Goal: Transaction & Acquisition: Obtain resource

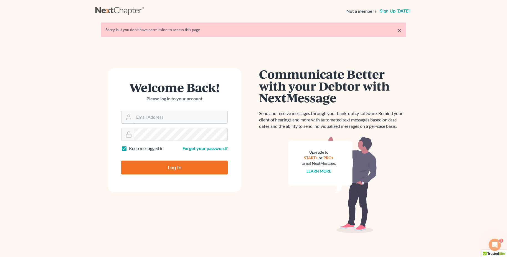
type input "jclements@kecklegal.com"
click at [185, 163] on input "Log In" at bounding box center [174, 167] width 107 height 14
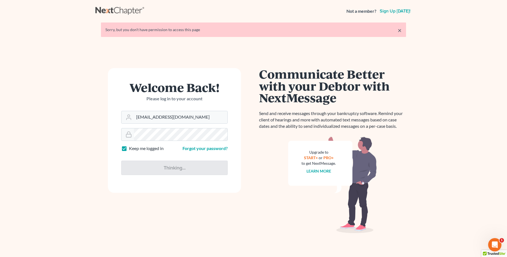
type input "Thinking..."
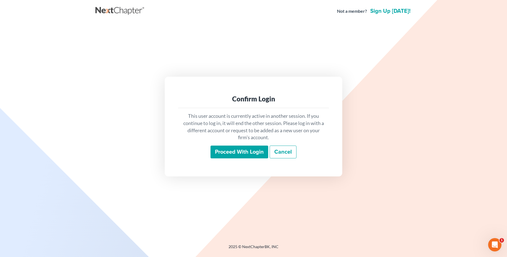
click at [232, 152] on input "Proceed with login" at bounding box center [240, 151] width 58 height 13
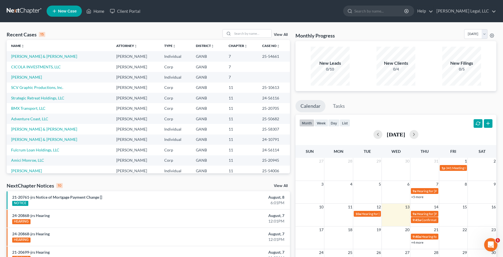
scroll to position [38, 0]
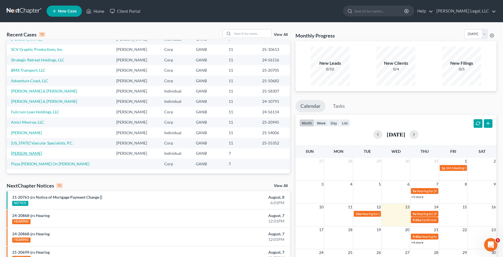
click at [20, 152] on link "[PERSON_NAME]" at bounding box center [26, 153] width 31 height 5
select select "10"
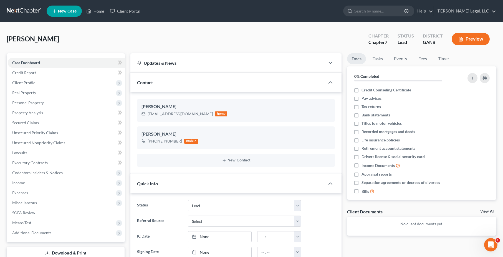
scroll to position [96, 0]
click at [330, 239] on div at bounding box center [321, 236] width 34 height 11
click at [39, 84] on span "Client Profile" at bounding box center [66, 83] width 117 height 10
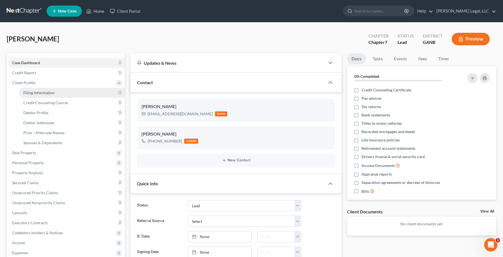
click at [49, 92] on span "Filing Information" at bounding box center [38, 92] width 31 height 5
select select "0"
select select "3"
select select "0"
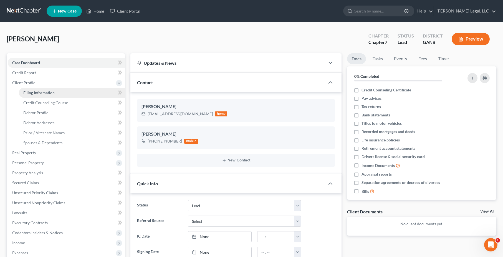
select select "19"
select select "0"
select select "10"
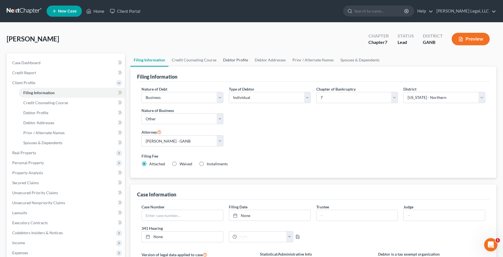
click at [238, 58] on link "Debtor Profile" at bounding box center [236, 59] width 32 height 13
select select "2"
select select "0"
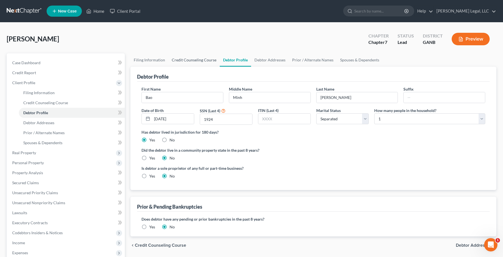
click at [202, 63] on link "Credit Counseling Course" at bounding box center [194, 59] width 51 height 13
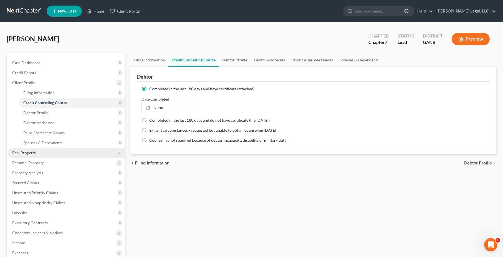
scroll to position [98, 0]
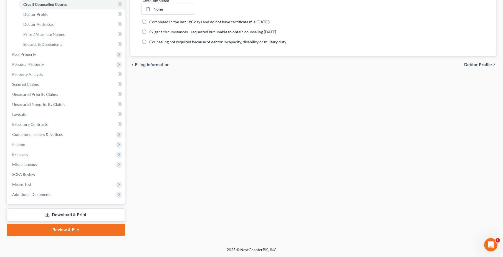
click at [71, 214] on link "Download & Print" at bounding box center [66, 214] width 118 height 13
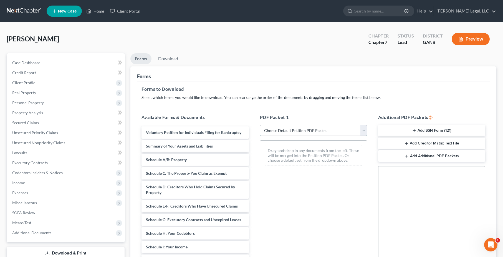
click at [342, 130] on select "Choose Default Petition PDF Packet Complete Bankruptcy Petition (all forms and …" at bounding box center [313, 130] width 107 height 11
select select "5"
click at [260, 125] on select "Choose Default Petition PDF Packet Complete Bankruptcy Petition (all forms and …" at bounding box center [313, 130] width 107 height 11
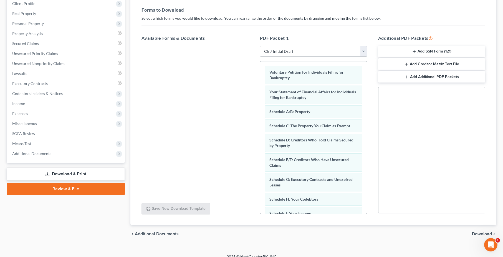
scroll to position [79, 0]
click at [455, 49] on button "Add SSN Form (121)" at bounding box center [431, 52] width 107 height 12
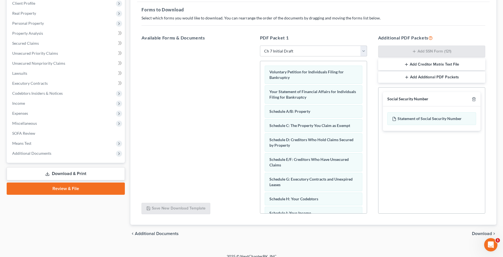
scroll to position [86, 0]
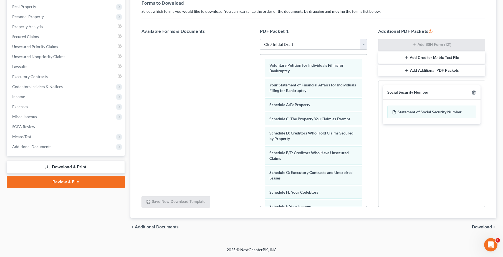
click at [482, 225] on span "Download" at bounding box center [482, 227] width 20 height 4
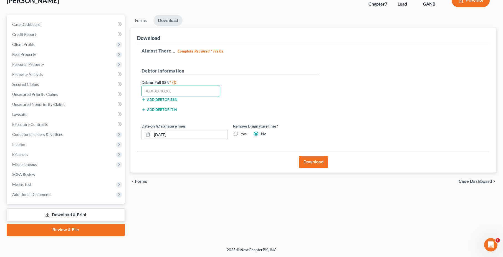
click at [190, 87] on input "text" at bounding box center [181, 91] width 79 height 11
click at [241, 134] on label "Yes" at bounding box center [244, 134] width 6 height 6
click at [243, 134] on input "Yes" at bounding box center [245, 133] width 4 height 4
radio input "true"
radio input "false"
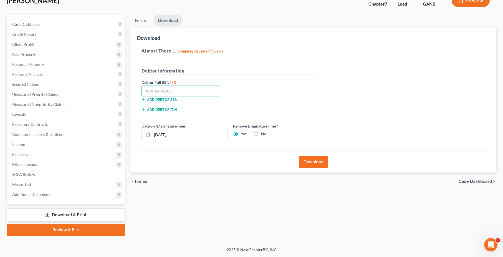
click at [186, 89] on input "text" at bounding box center [181, 91] width 79 height 11
type input "020-08-1924"
click at [313, 162] on button "Download" at bounding box center [313, 162] width 29 height 12
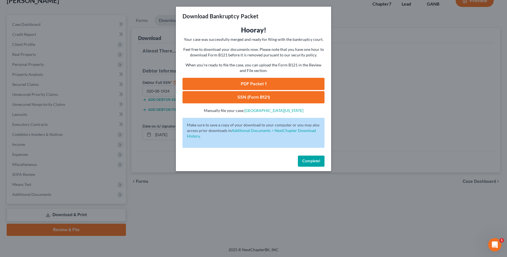
click at [279, 83] on link "PDF Packet 1" at bounding box center [254, 84] width 142 height 12
click at [267, 99] on link "SSN (Form B121)" at bounding box center [254, 97] width 142 height 12
